Goal: Find specific page/section: Find specific page/section

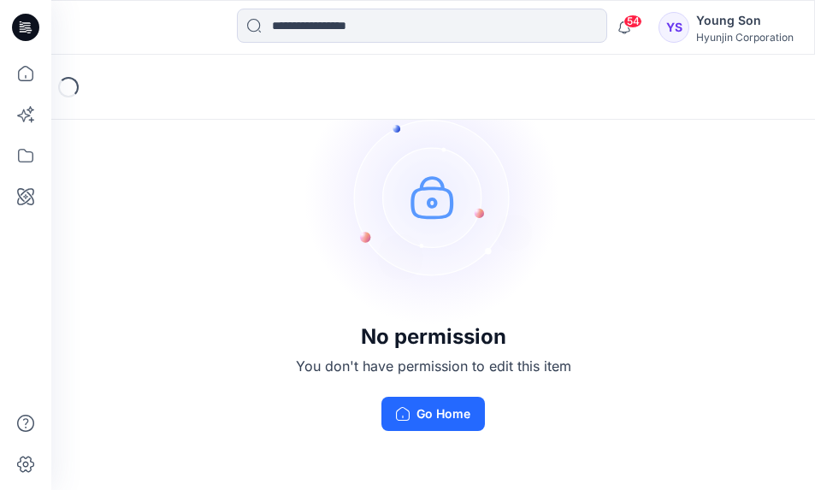
click at [705, 29] on div "Young Son" at bounding box center [745, 20] width 98 height 21
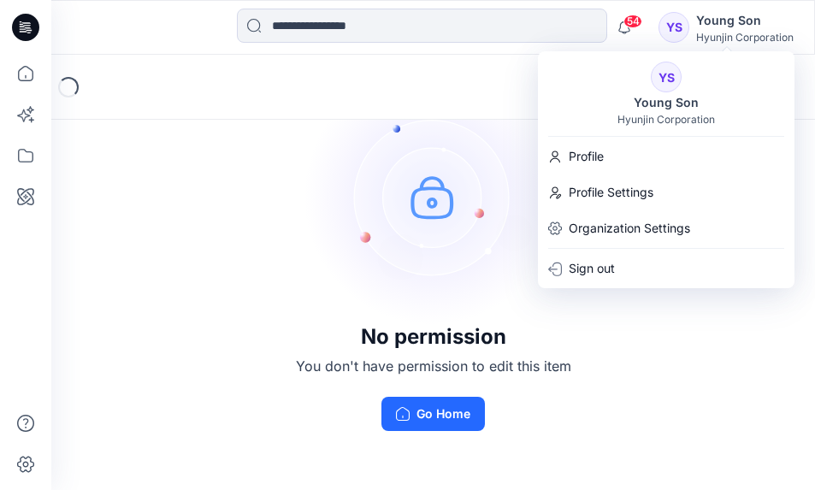
click at [467, 88] on div "Loading..." at bounding box center [433, 87] width 764 height 65
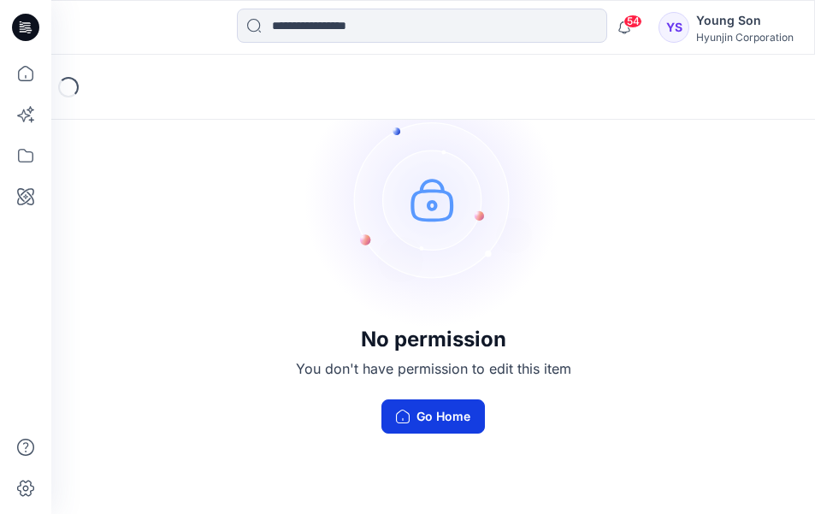
click at [432, 417] on button "Go Home" at bounding box center [434, 416] width 104 height 34
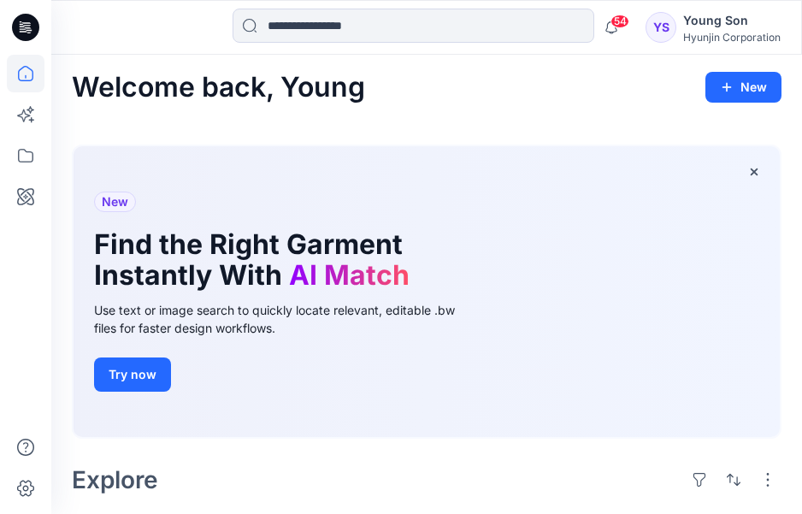
scroll to position [11, 0]
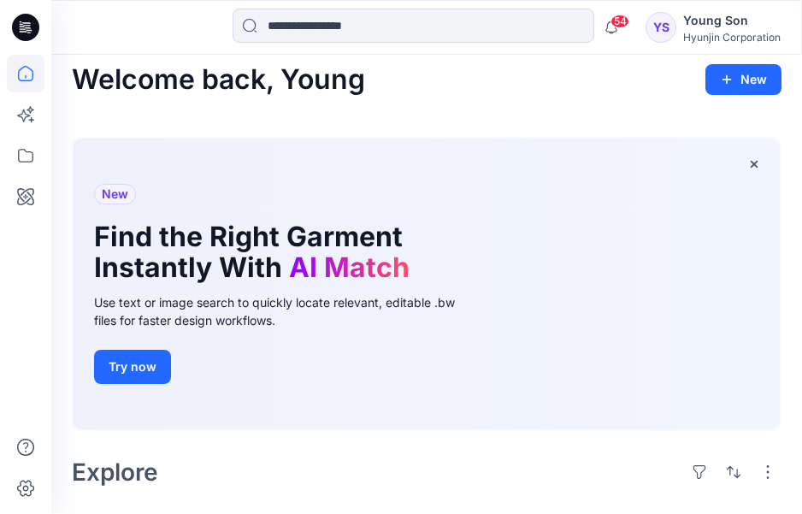
click at [731, 20] on div "Young Son" at bounding box center [732, 20] width 98 height 21
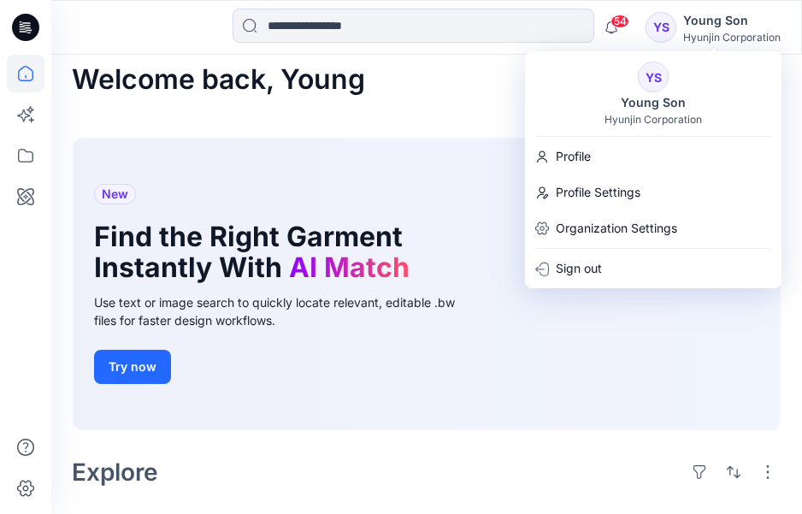
drag, startPoint x: 494, startPoint y: 135, endPoint x: 468, endPoint y: 161, distance: 36.3
click at [494, 135] on div "New Find the Right Garment Instantly With AI Match Use text or image search to …" at bounding box center [427, 287] width 710 height 328
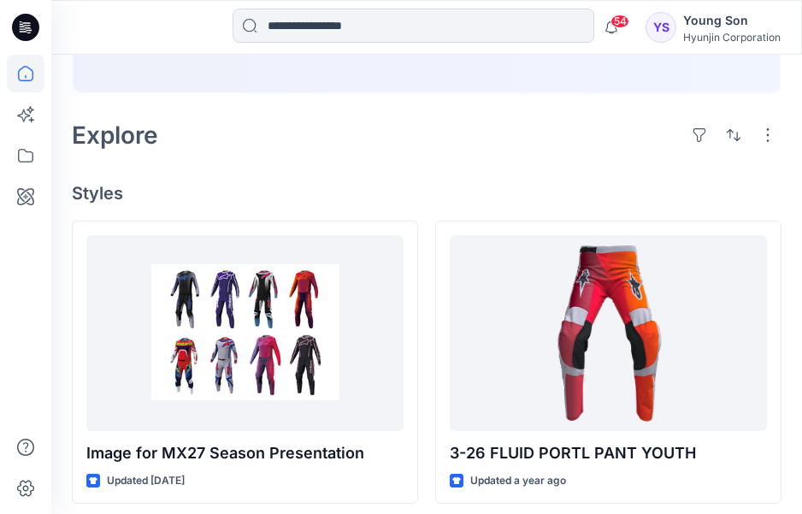
scroll to position [431, 0]
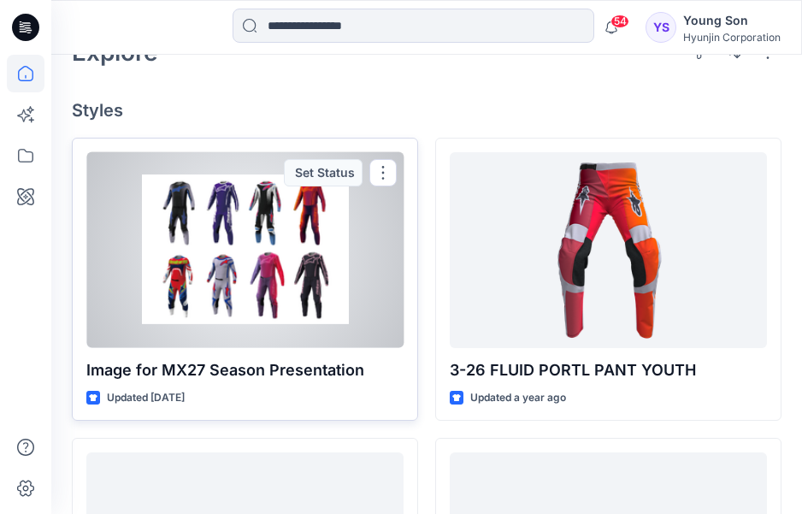
click at [228, 249] on div at bounding box center [244, 250] width 317 height 196
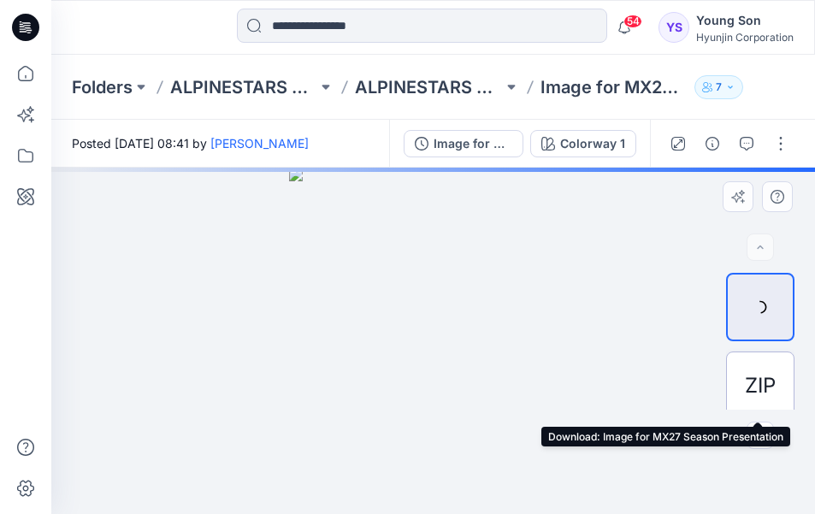
click at [747, 375] on span "ZIP" at bounding box center [760, 385] width 31 height 31
click at [751, 386] on span "ZIP" at bounding box center [760, 385] width 31 height 31
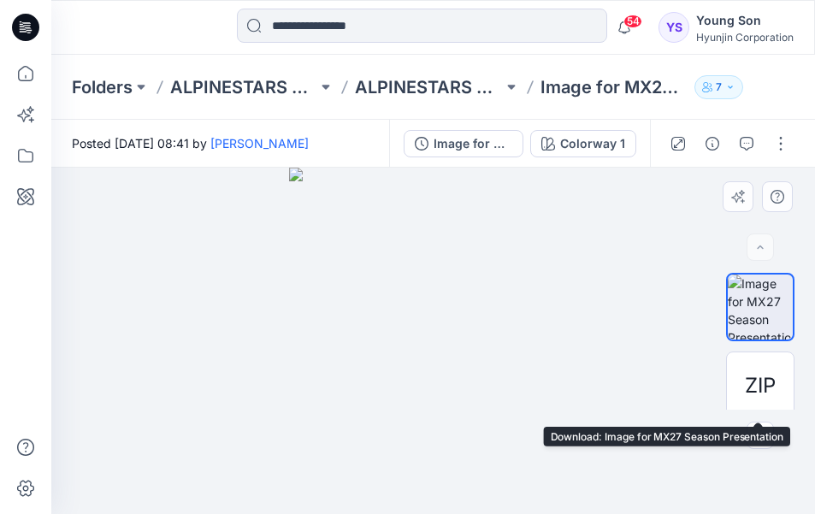
drag, startPoint x: 758, startPoint y: 392, endPoint x: 805, endPoint y: 391, distance: 47.1
click at [758, 391] on span "ZIP" at bounding box center [760, 385] width 31 height 31
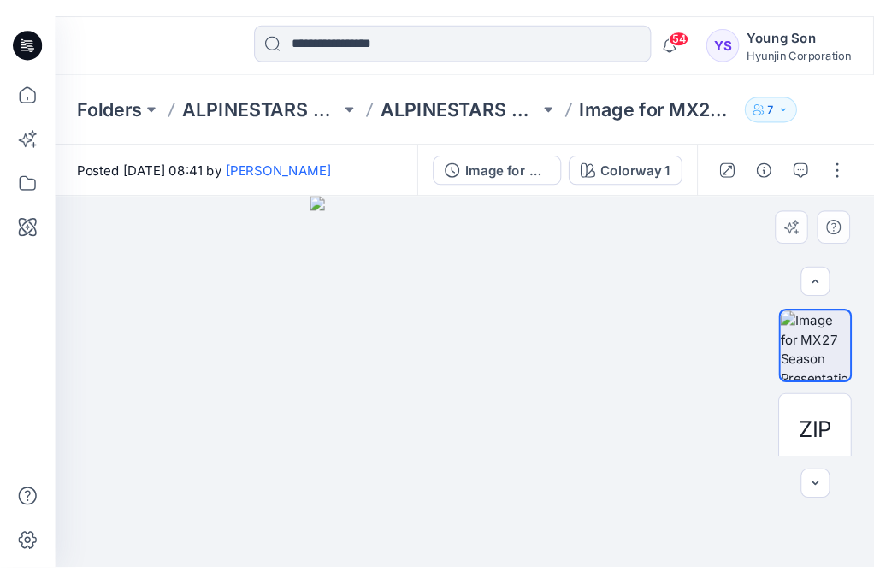
scroll to position [10, 0]
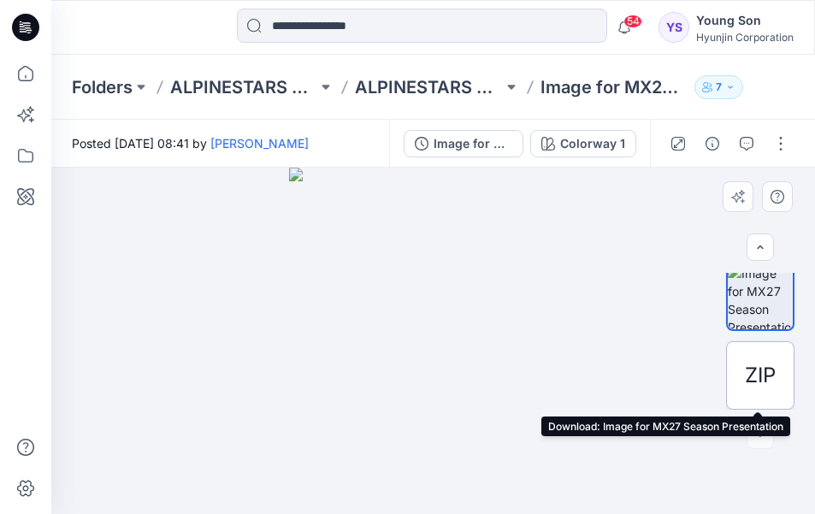
click at [751, 376] on span "ZIP" at bounding box center [760, 375] width 31 height 31
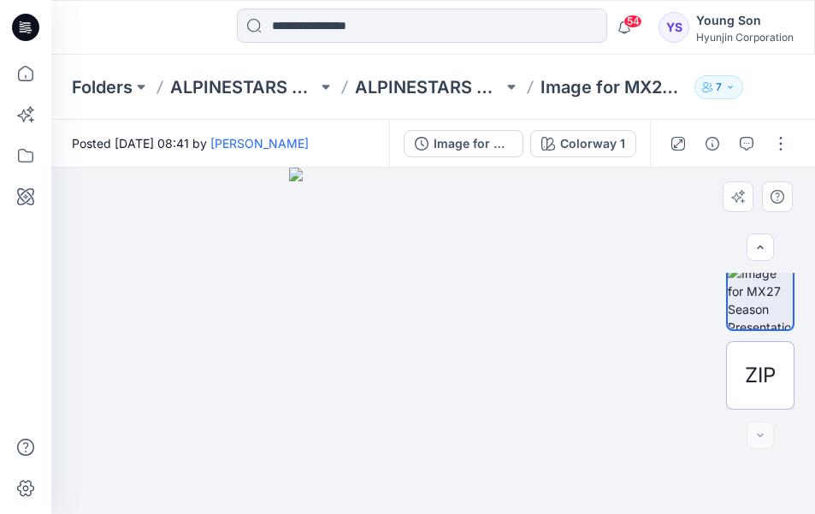
click at [759, 379] on span "ZIP" at bounding box center [760, 375] width 31 height 31
click at [763, 435] on div at bounding box center [760, 435] width 27 height 27
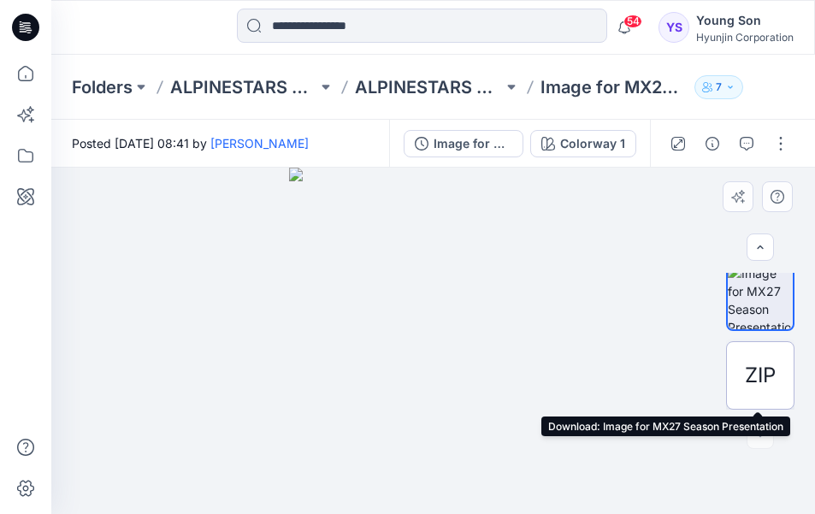
click at [749, 376] on span "ZIP" at bounding box center [760, 375] width 31 height 31
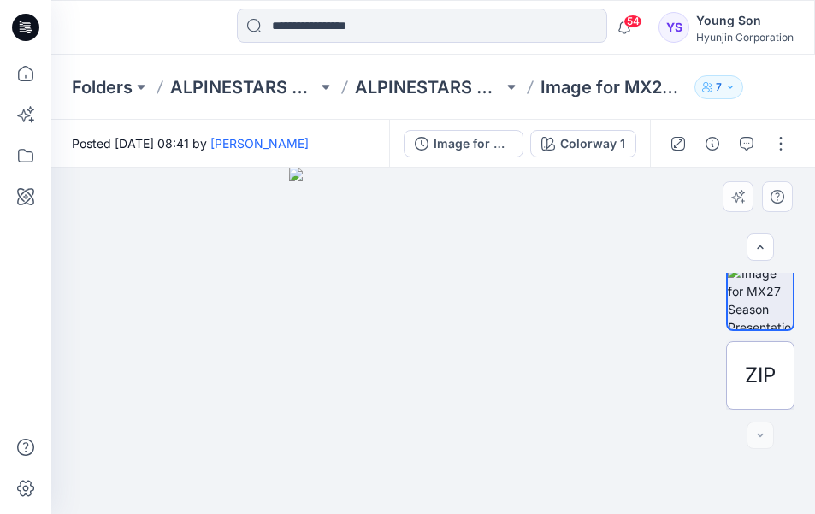
click at [749, 376] on span "ZIP" at bounding box center [760, 375] width 31 height 31
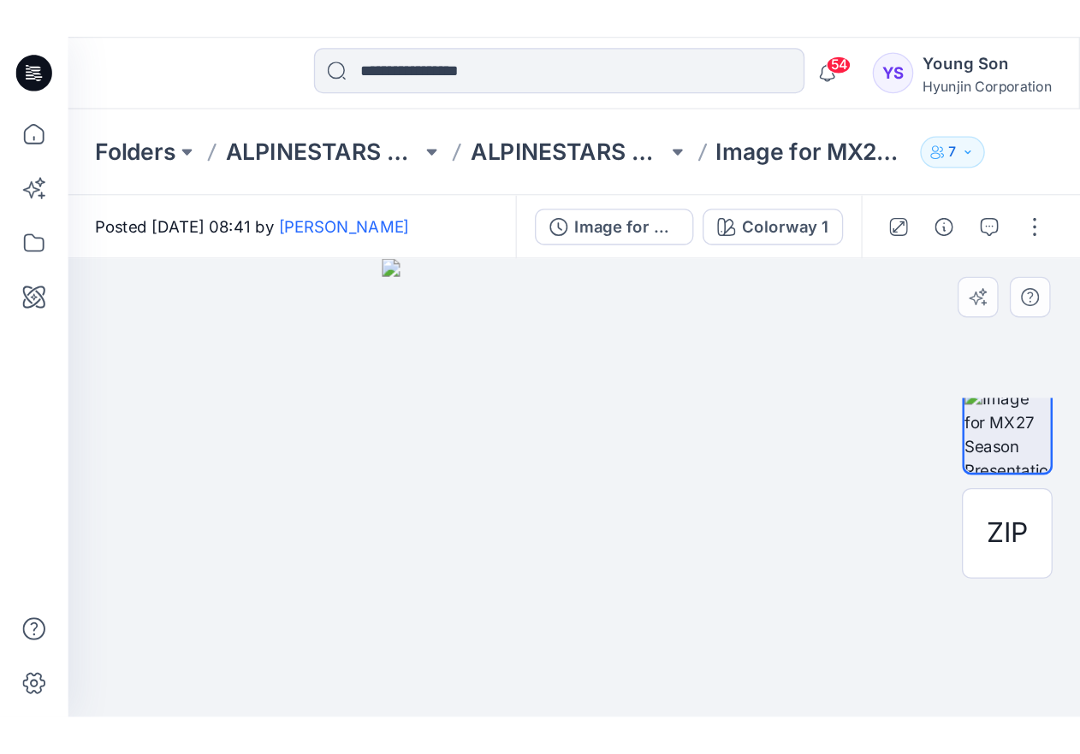
scroll to position [0, 0]
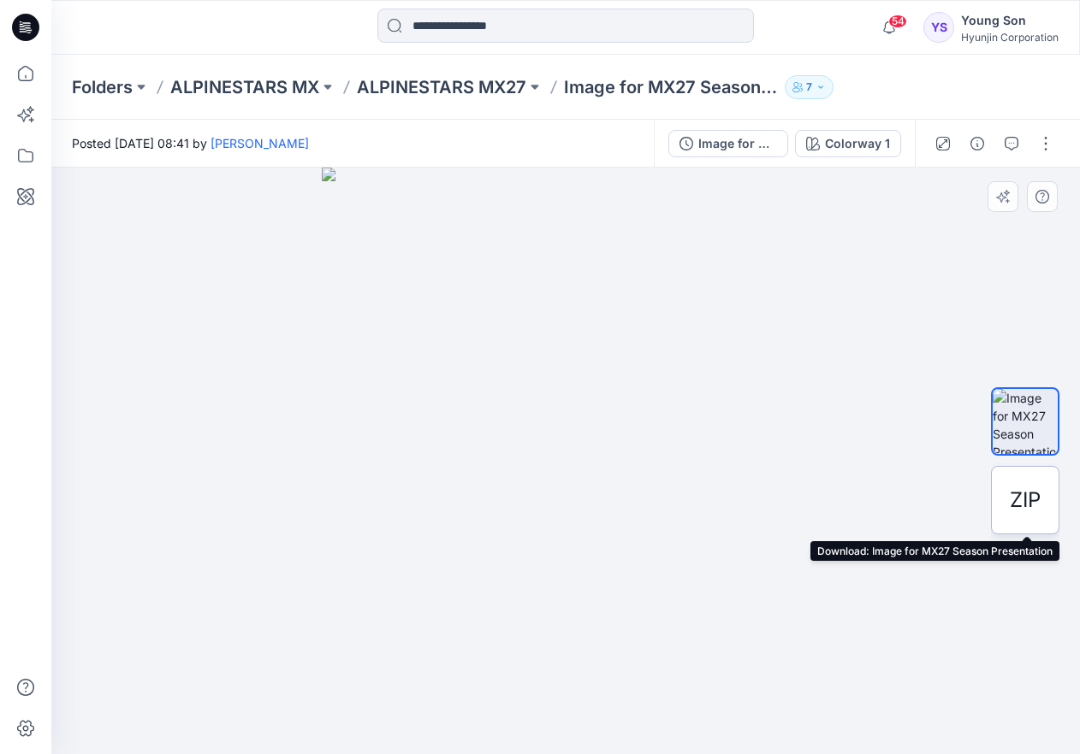
click at [814, 489] on div "ZIP" at bounding box center [1025, 500] width 68 height 68
click at [814, 489] on span "ZIP" at bounding box center [1024, 500] width 31 height 31
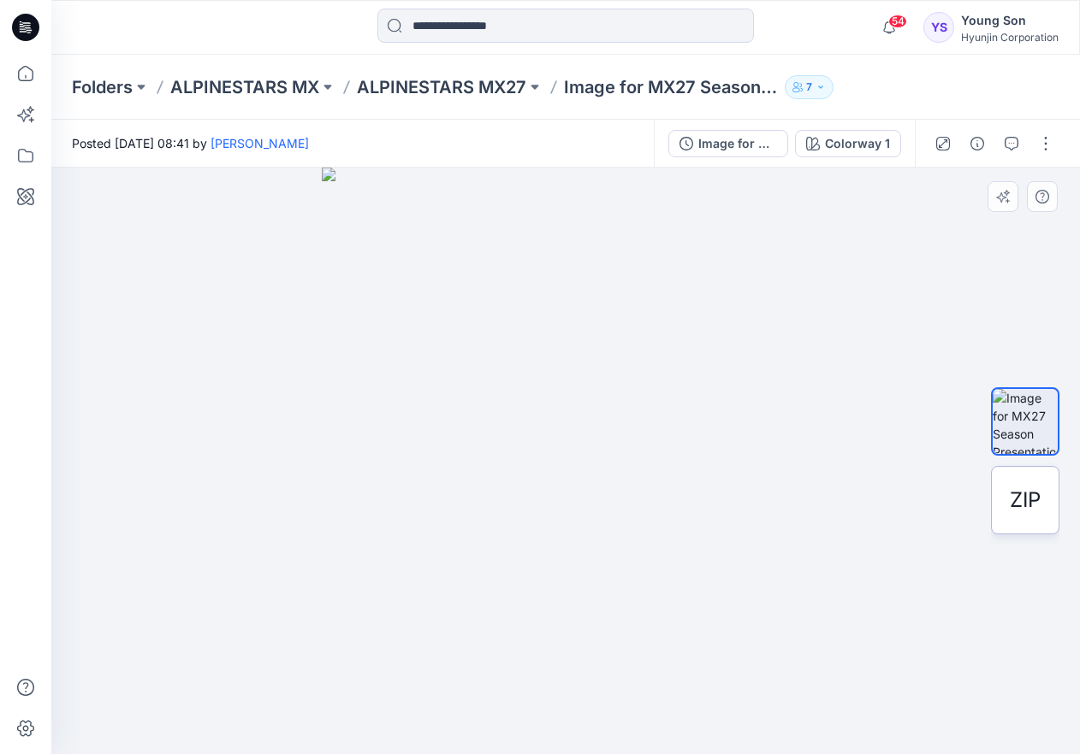
click at [814, 489] on span "ZIP" at bounding box center [1024, 500] width 31 height 31
click at [814, 489] on div "ZIP" at bounding box center [1025, 500] width 68 height 68
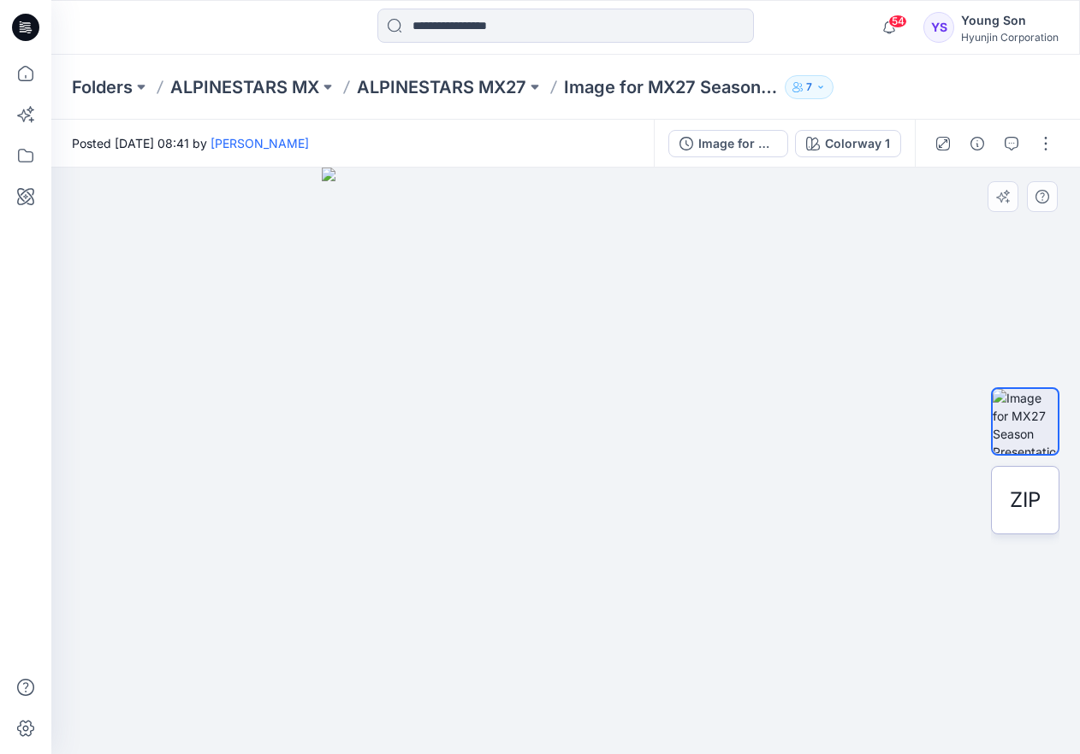
click at [814, 489] on span "ZIP" at bounding box center [1024, 500] width 31 height 31
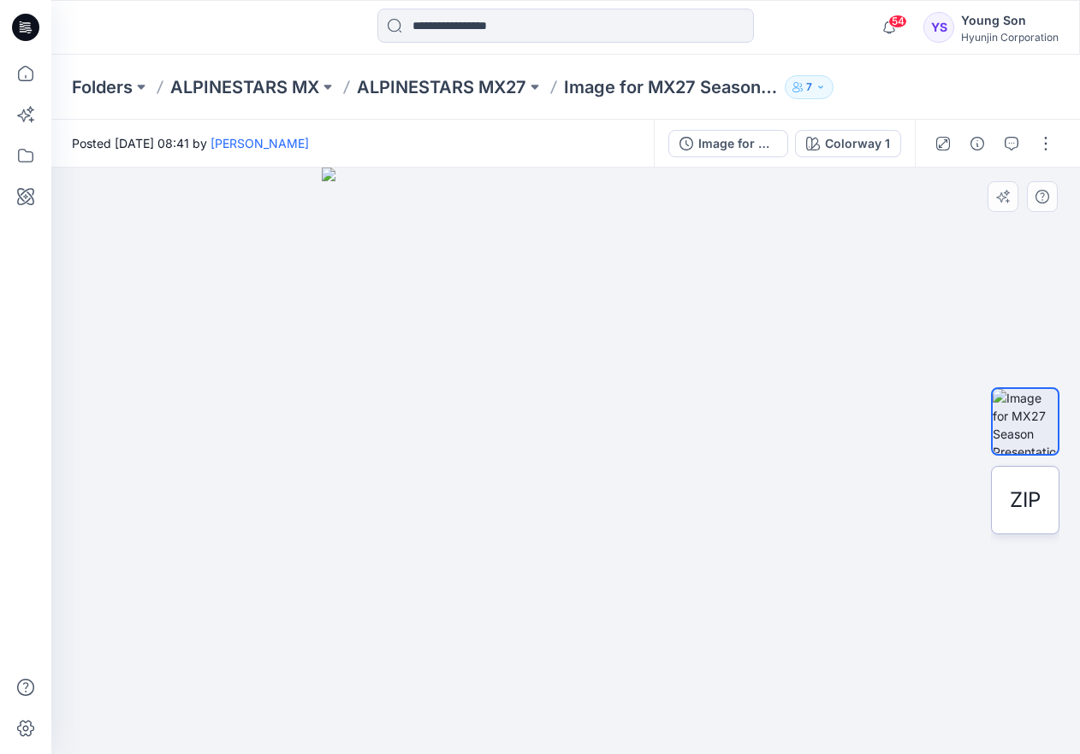
click at [814, 489] on span "ZIP" at bounding box center [1024, 500] width 31 height 31
click at [23, 154] on icon at bounding box center [26, 156] width 38 height 38
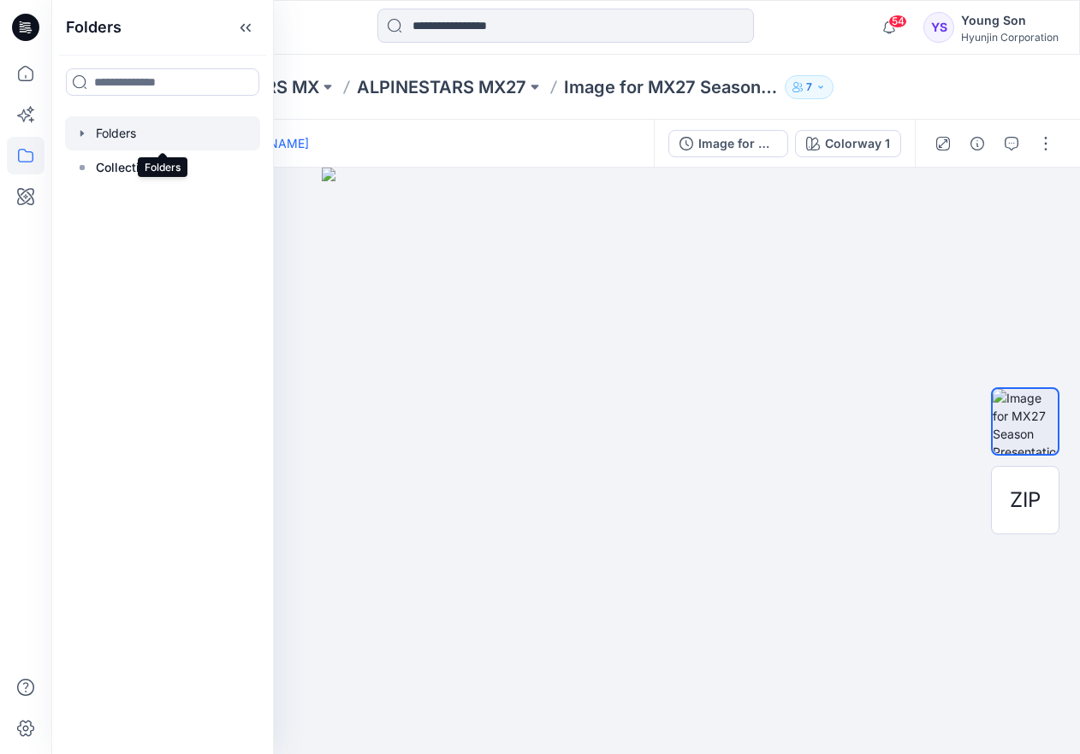
click at [121, 138] on div at bounding box center [162, 133] width 195 height 34
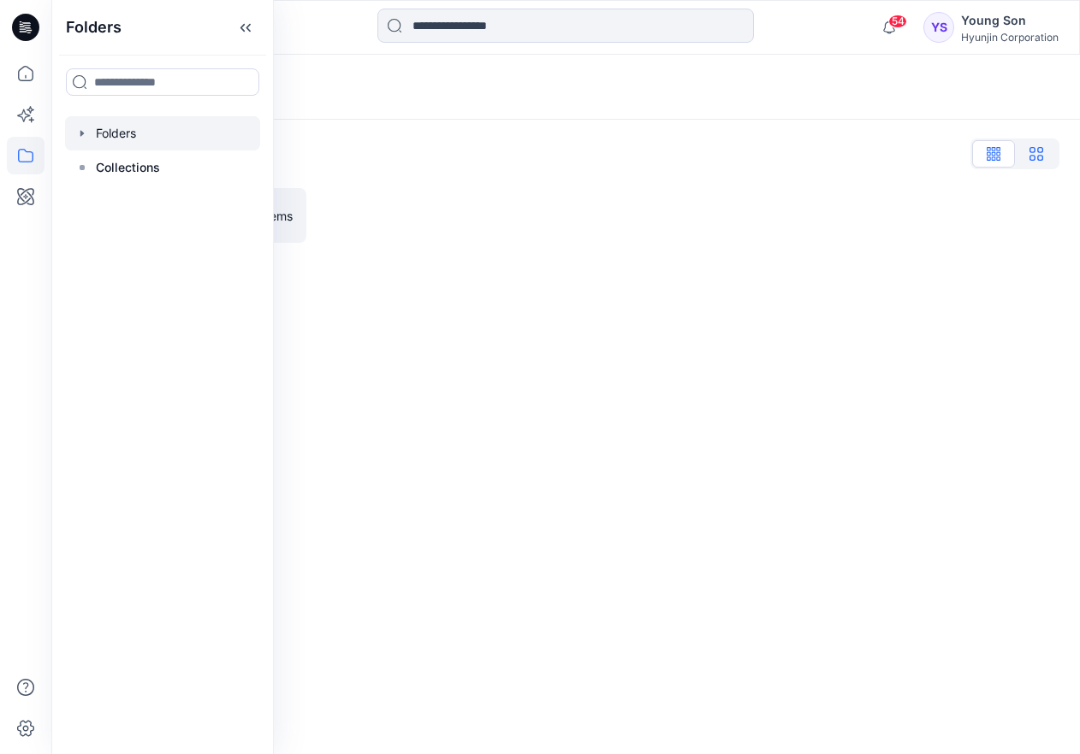
click at [814, 154] on icon "button" at bounding box center [1036, 154] width 14 height 14
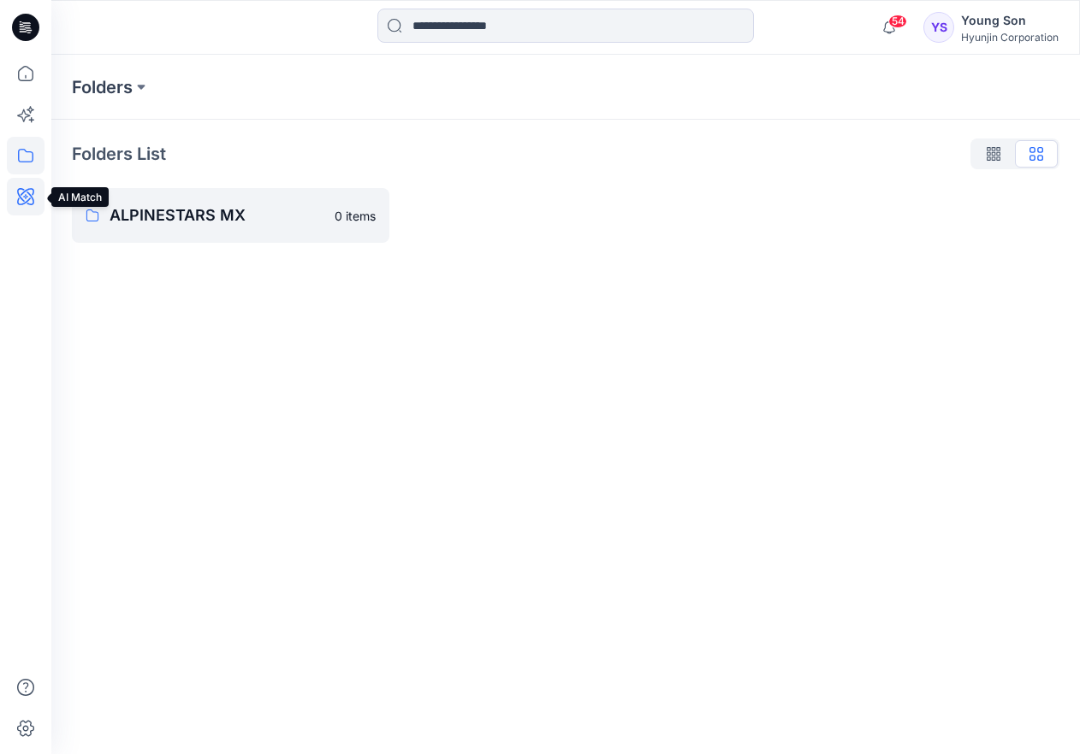
click at [27, 202] on icon at bounding box center [25, 196] width 17 height 17
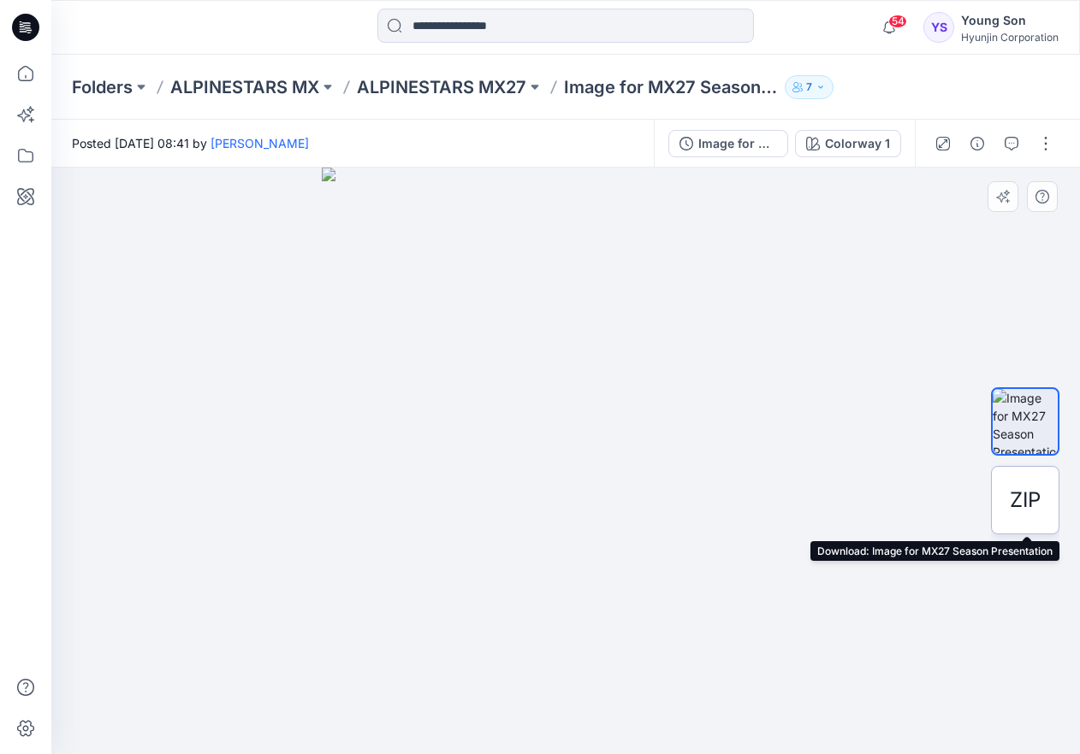
click at [814, 489] on span "ZIP" at bounding box center [1024, 500] width 31 height 31
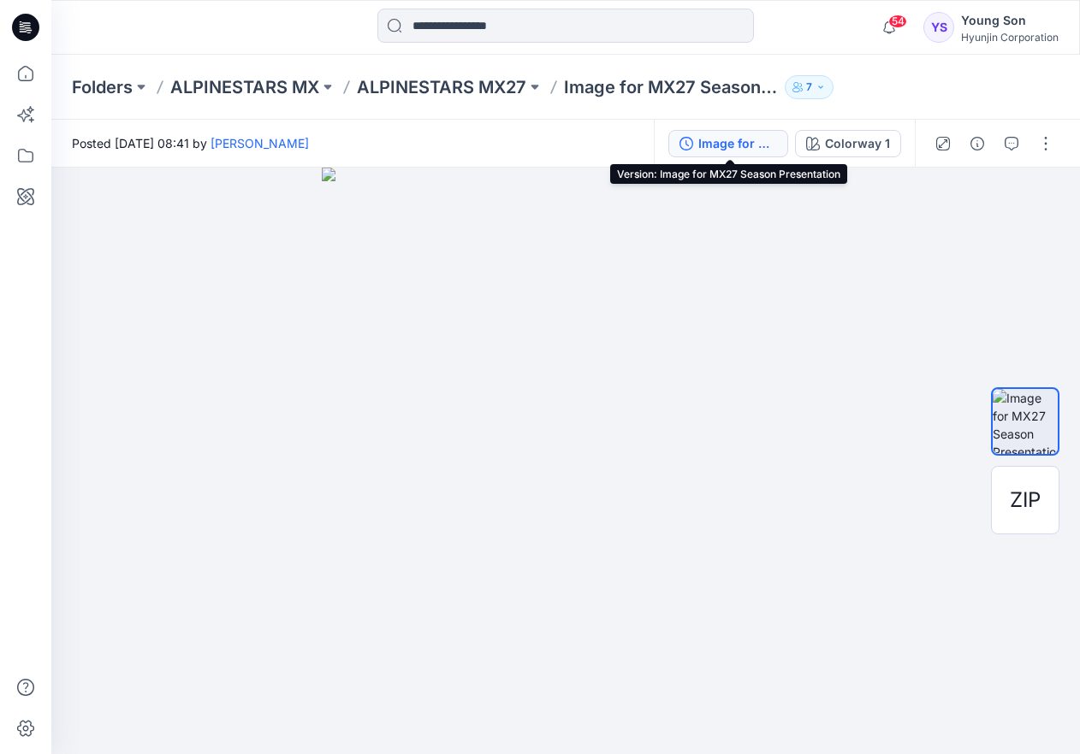
click at [723, 151] on div "Image for MX27 Season Presentation" at bounding box center [737, 143] width 79 height 19
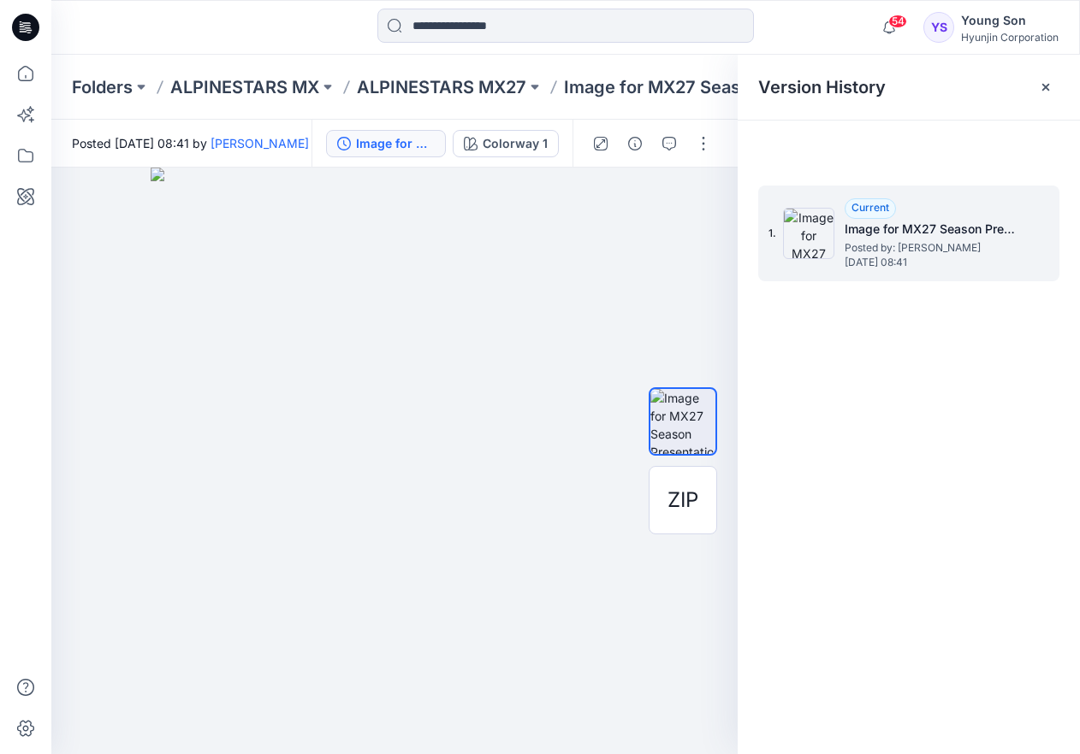
click at [814, 251] on span "Posted by: [PERSON_NAME]" at bounding box center [929, 248] width 171 height 17
click at [814, 226] on h5 "Image for MX27 Season Presentation" at bounding box center [929, 229] width 171 height 21
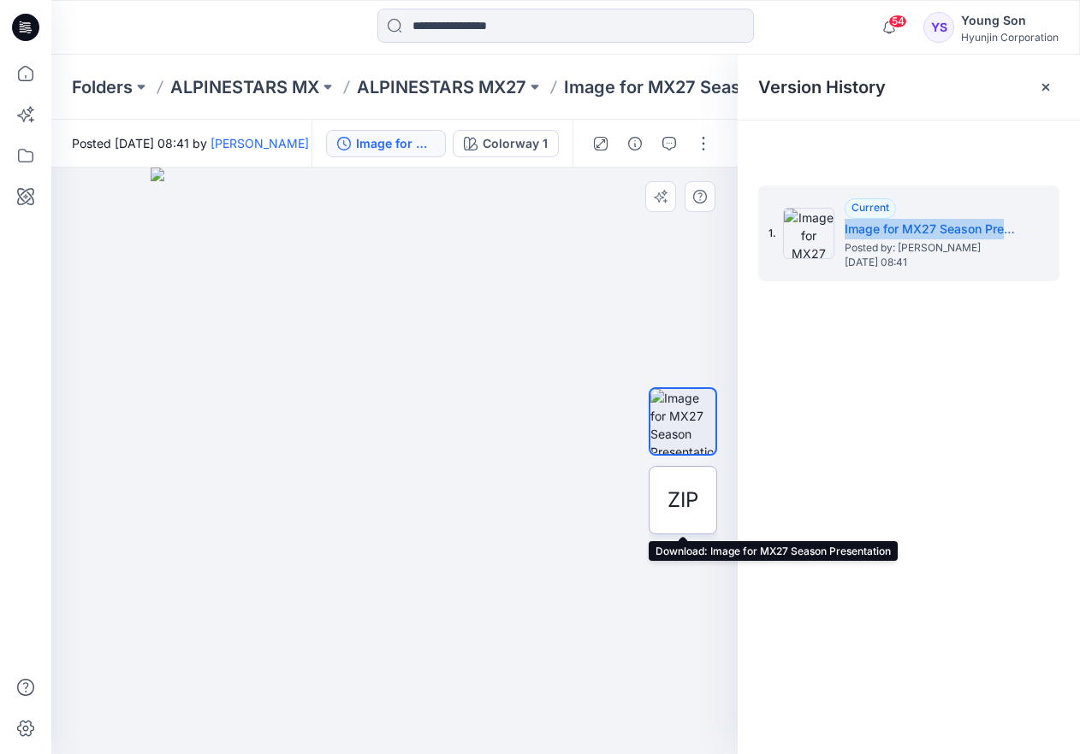
click at [696, 489] on span "ZIP" at bounding box center [682, 500] width 31 height 31
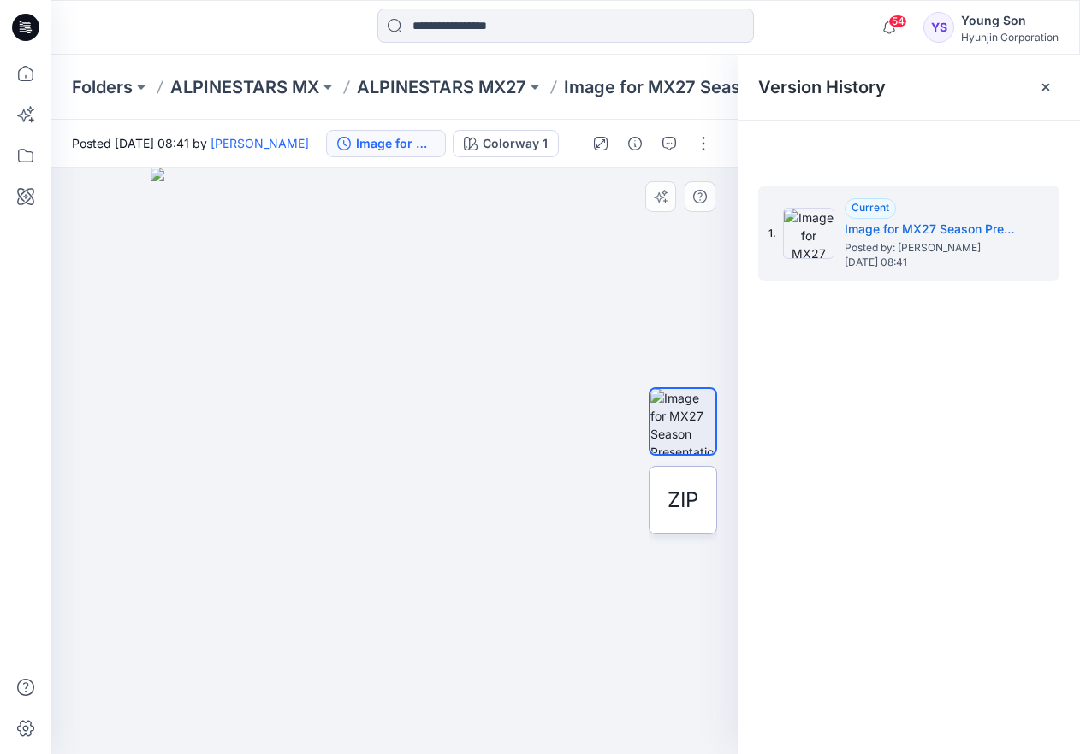
click at [689, 489] on span "ZIP" at bounding box center [682, 500] width 31 height 31
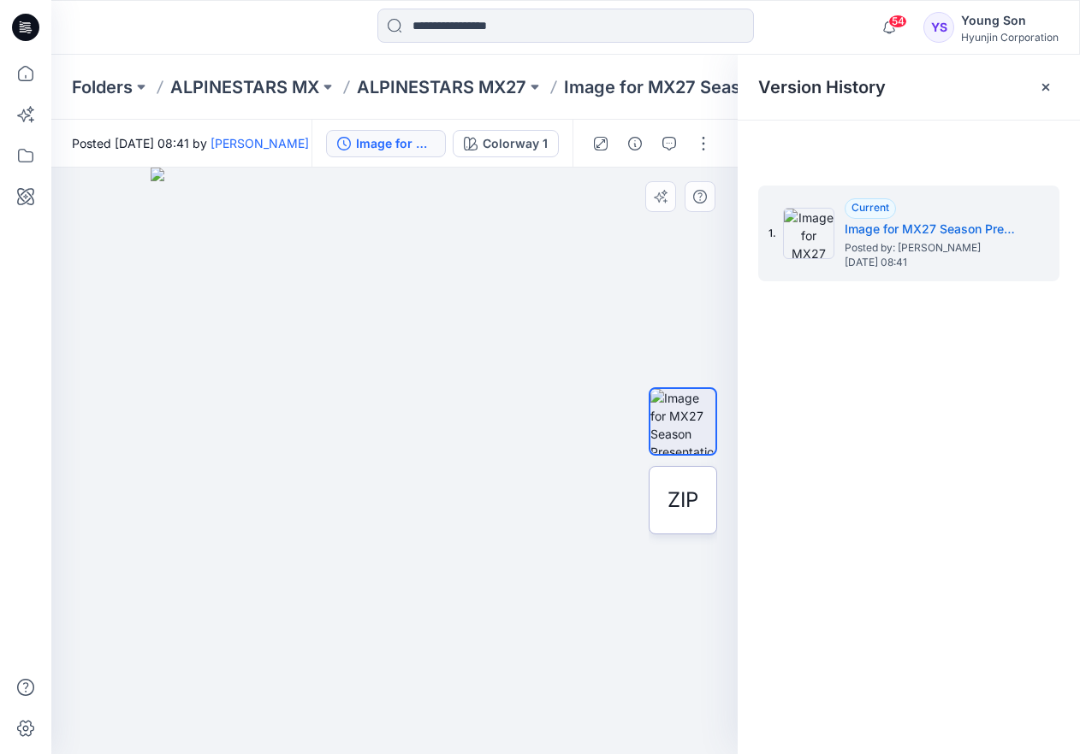
click at [689, 489] on span "ZIP" at bounding box center [682, 500] width 31 height 31
click at [520, 150] on div "Colorway 1" at bounding box center [514, 143] width 65 height 19
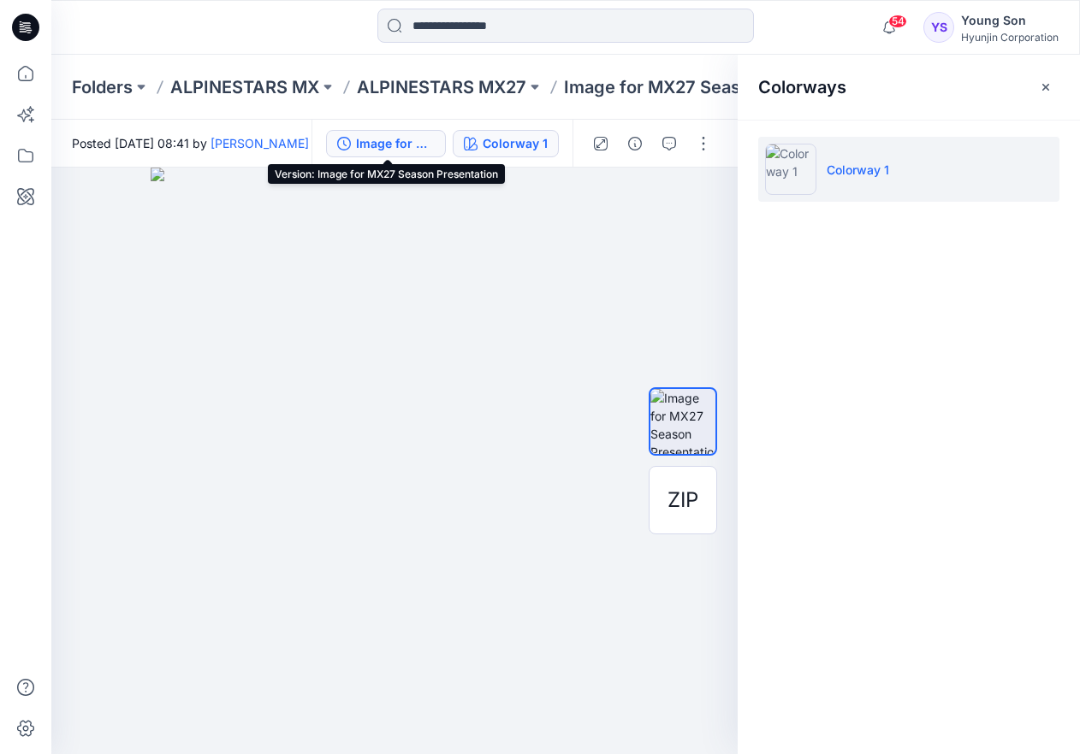
click at [419, 146] on div "Image for MX27 Season Presentation" at bounding box center [395, 143] width 79 height 19
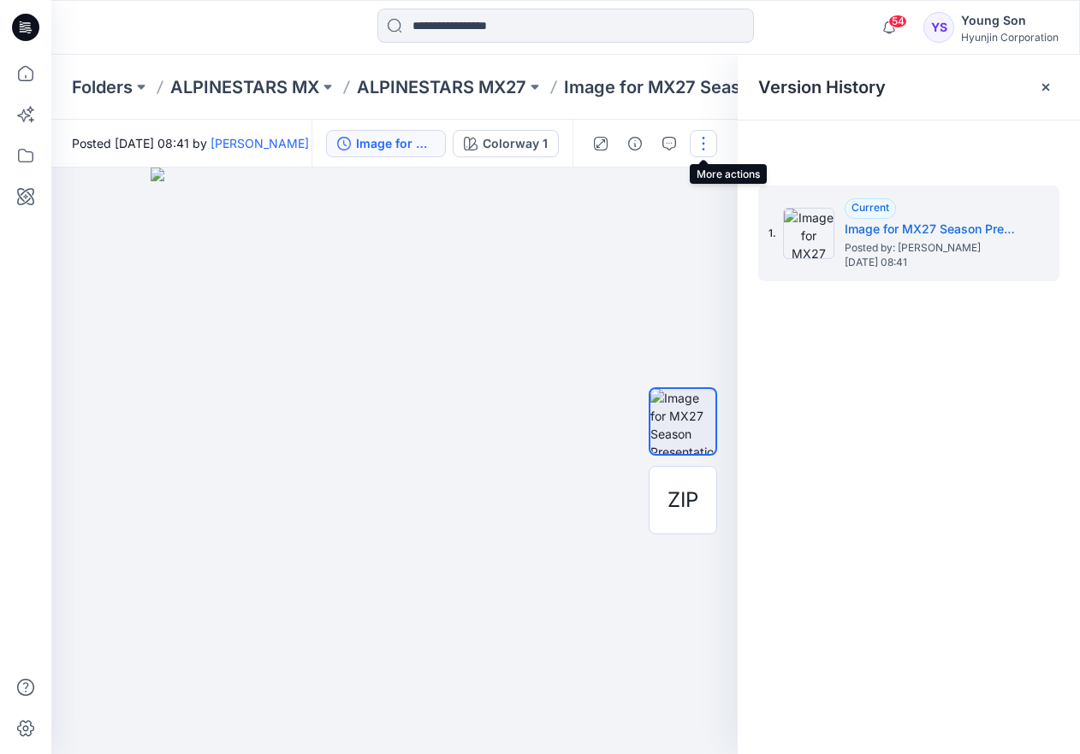
click at [701, 142] on button "button" at bounding box center [702, 143] width 27 height 27
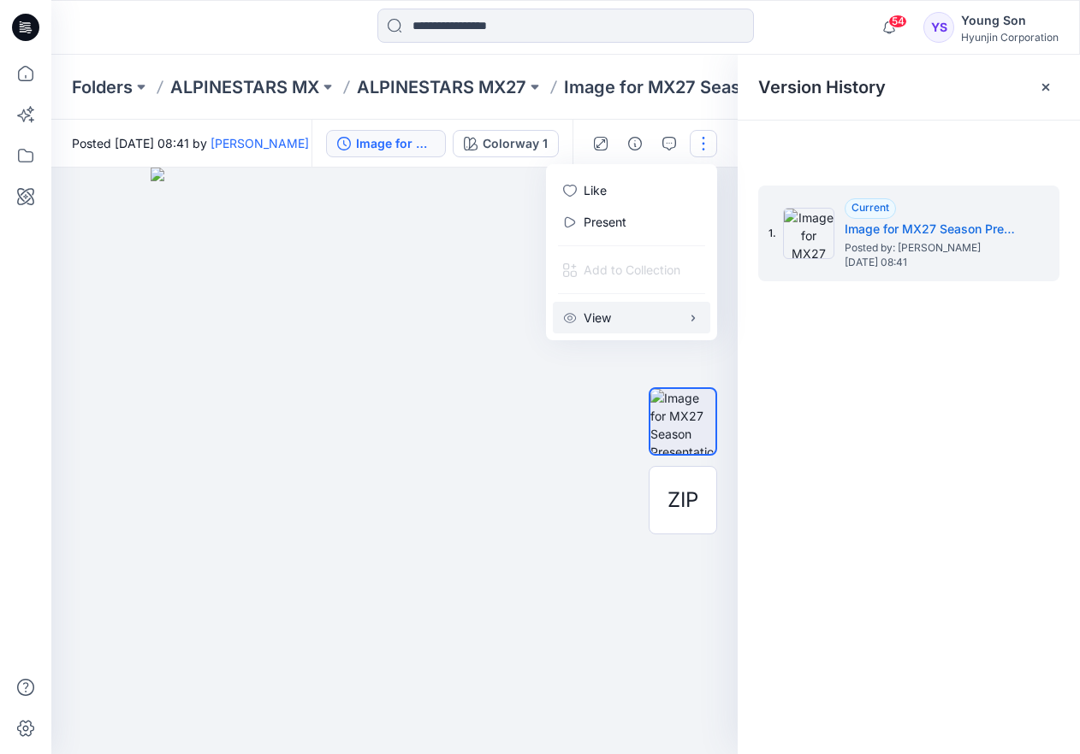
click at [612, 319] on button "View" at bounding box center [631, 318] width 157 height 32
click at [512, 353] on span "button" at bounding box center [516, 354] width 31 height 17
click at [509, 323] on span "button" at bounding box center [516, 322] width 31 height 17
click at [530, 320] on span "button" at bounding box center [516, 322] width 31 height 17
click at [524, 353] on span "button" at bounding box center [516, 354] width 31 height 17
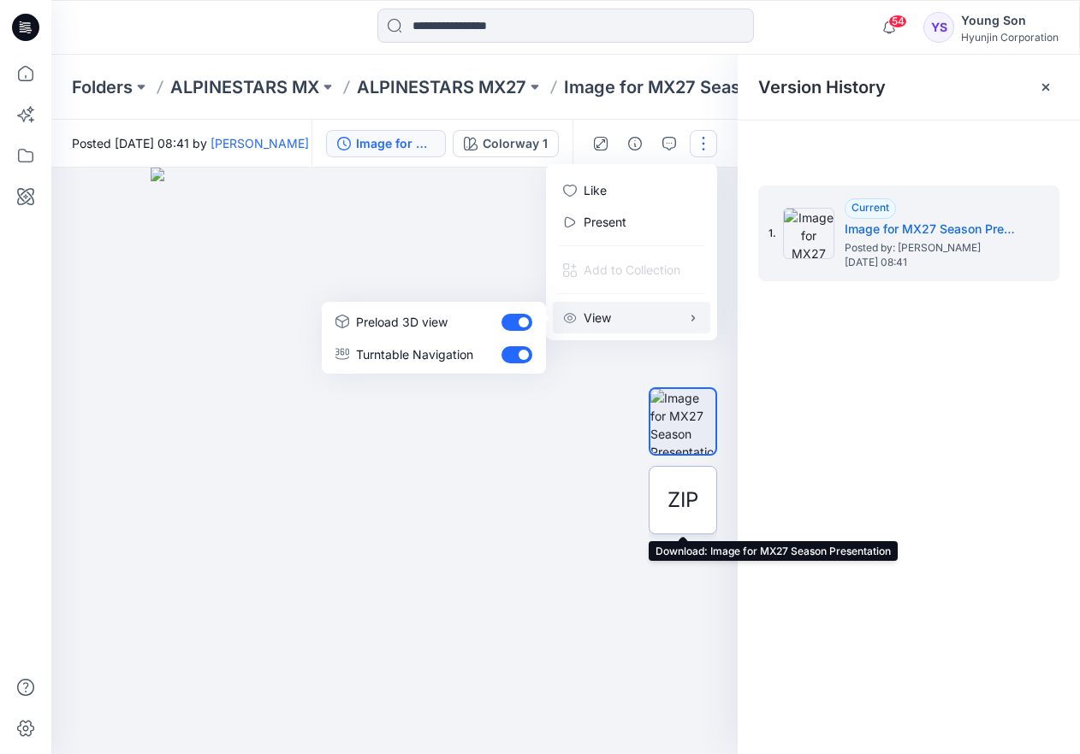
click at [671, 489] on span "ZIP" at bounding box center [682, 500] width 31 height 31
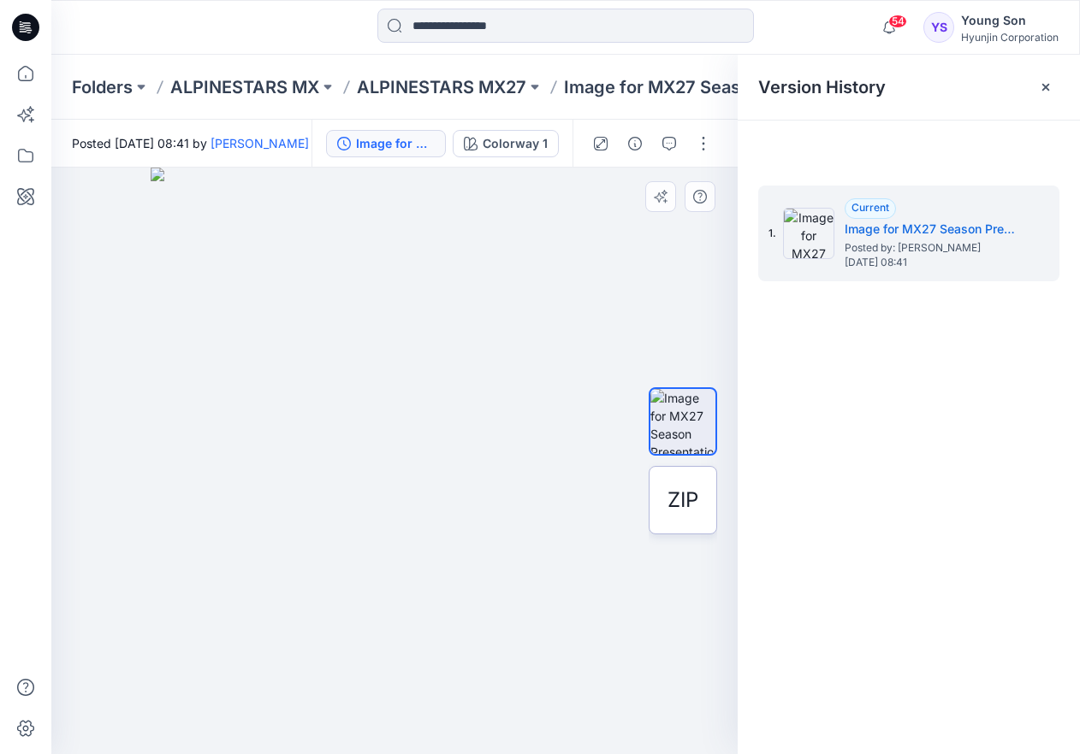
click at [674, 489] on span "ZIP" at bounding box center [682, 500] width 31 height 31
